Goal: Task Accomplishment & Management: Use online tool/utility

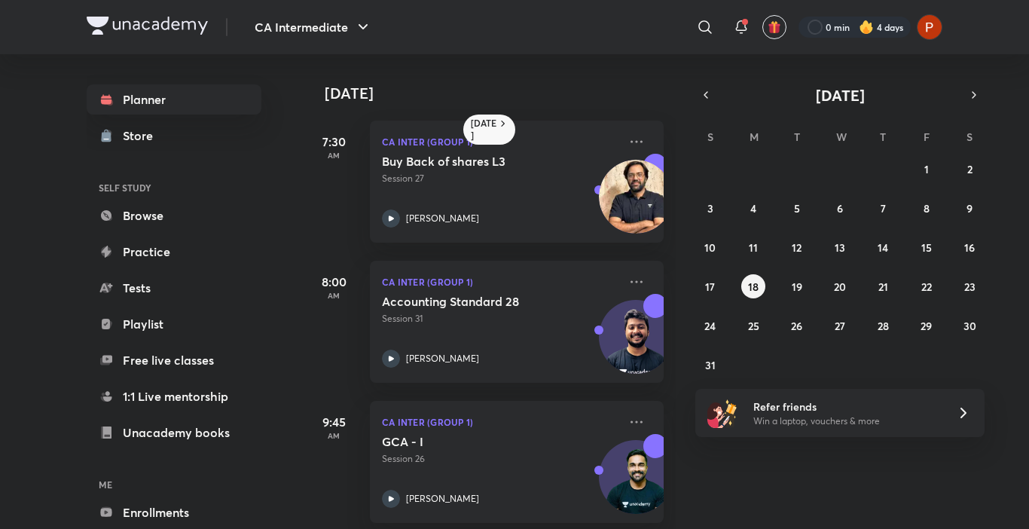
scroll to position [197, 0]
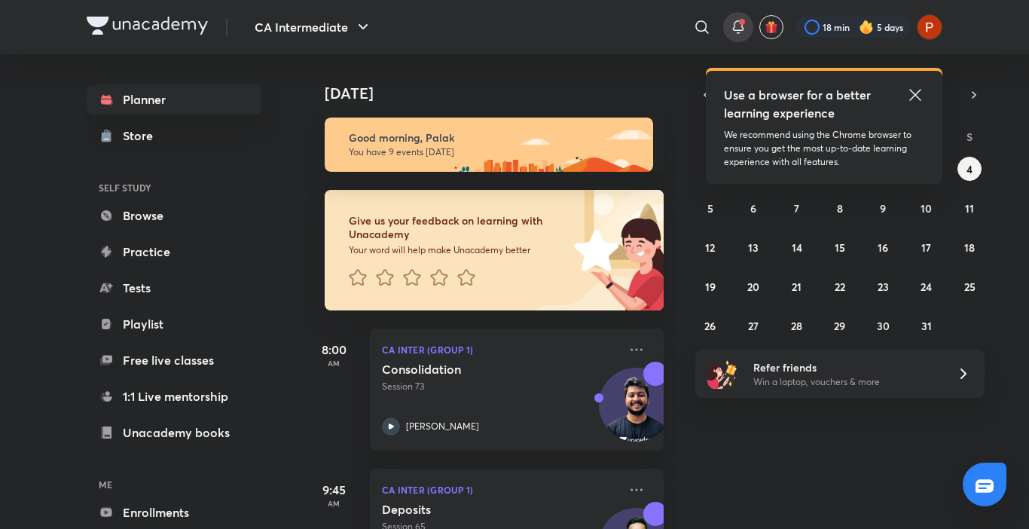
click at [731, 19] on icon at bounding box center [738, 27] width 18 height 18
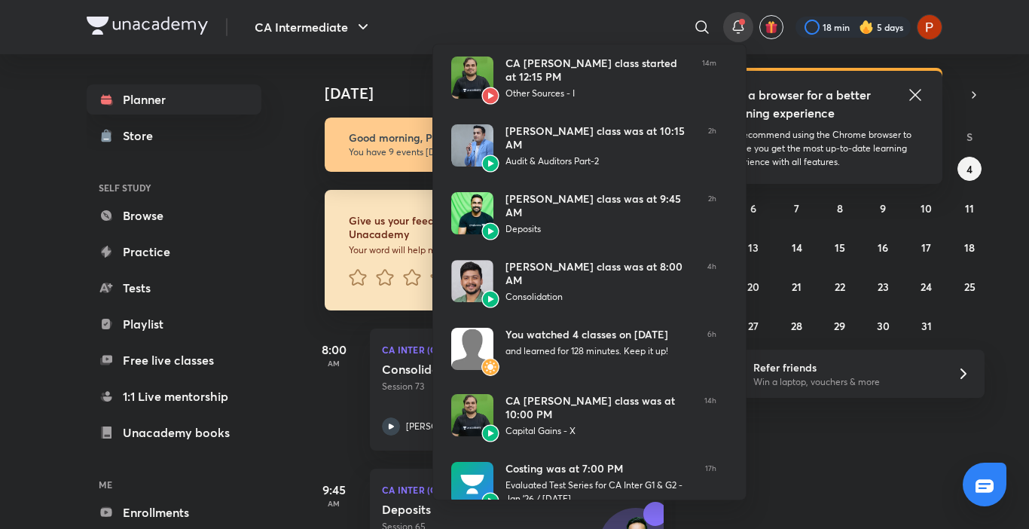
click at [599, 18] on div at bounding box center [514, 264] width 1029 height 529
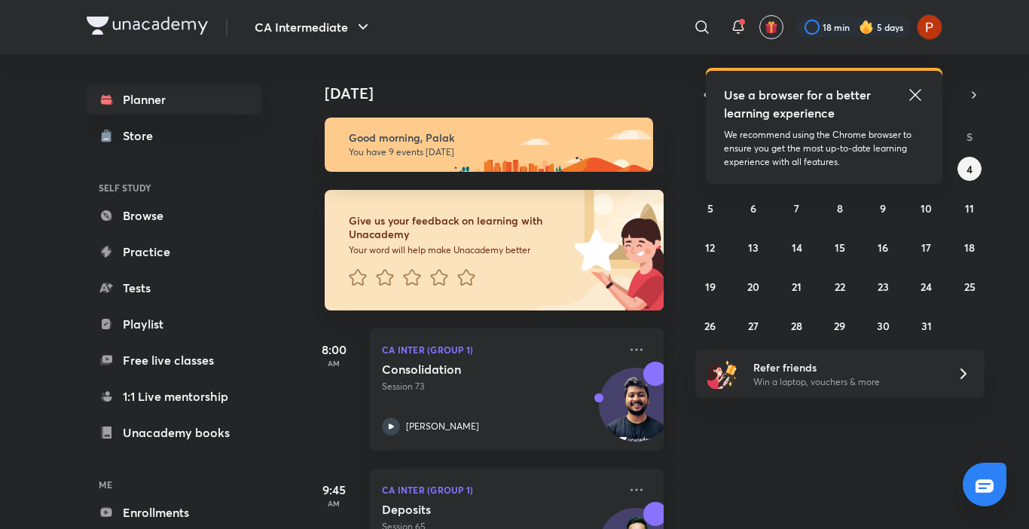
click at [908, 92] on icon at bounding box center [915, 95] width 18 height 18
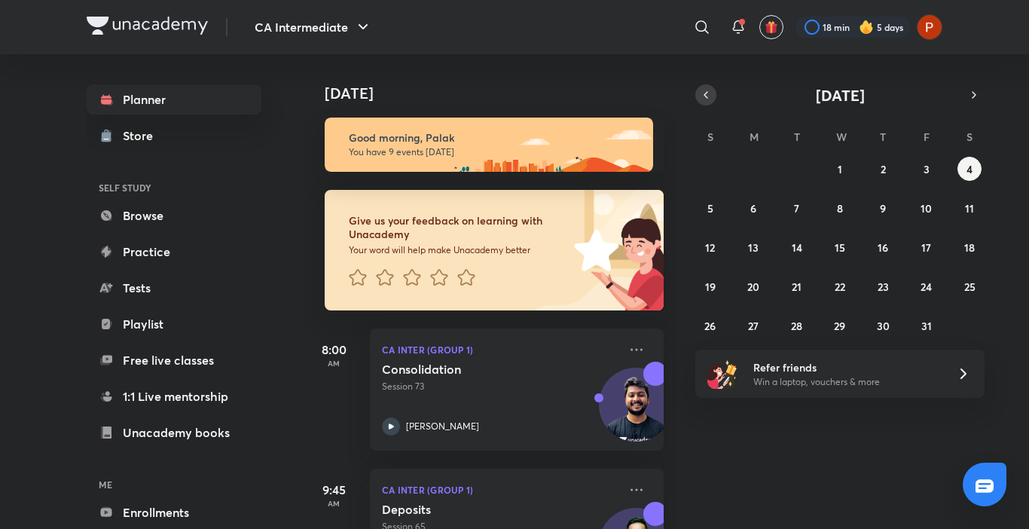
click at [701, 102] on button "button" at bounding box center [705, 94] width 21 height 21
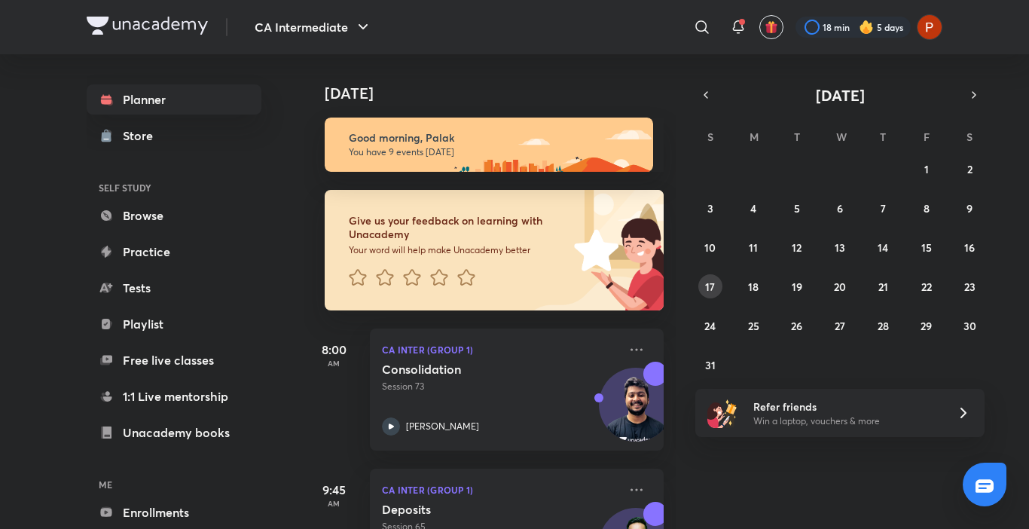
click at [719, 292] on button "17" at bounding box center [710, 286] width 24 height 24
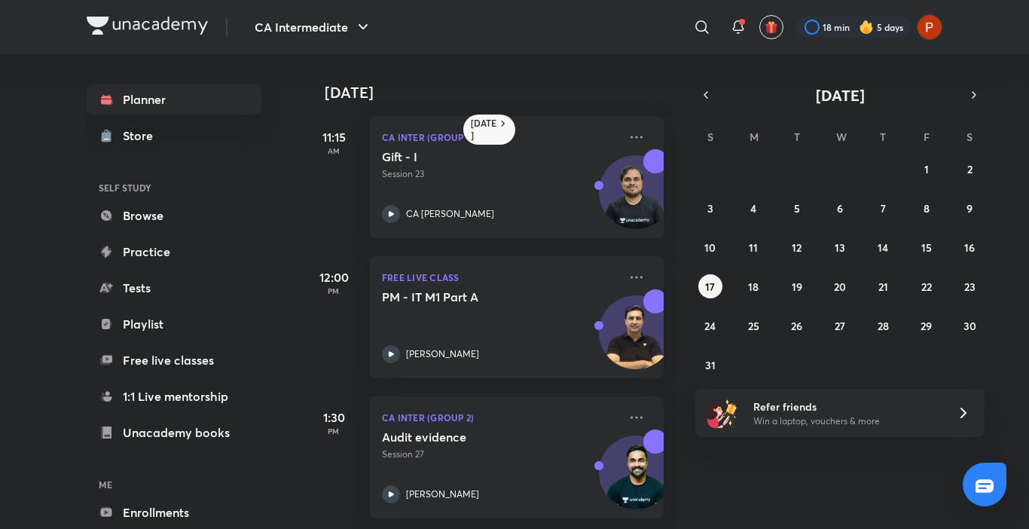
scroll to position [117, 0]
